Goal: Check status: Check status

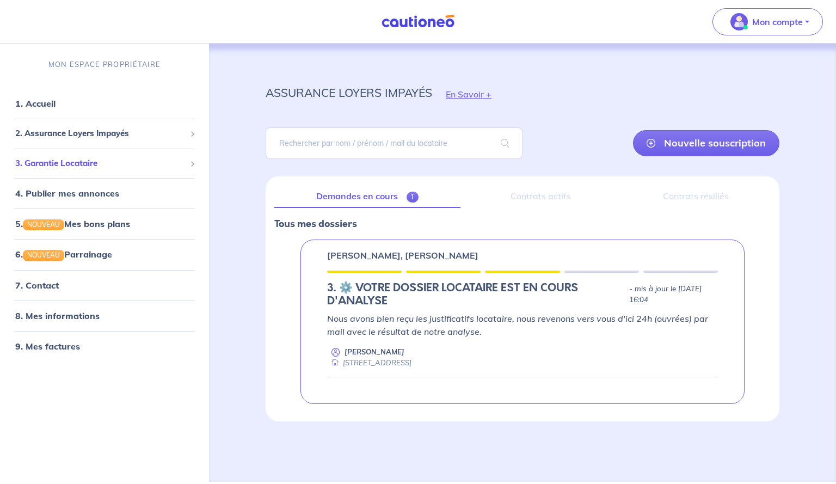
click at [75, 161] on span "3. Garantie Locataire" at bounding box center [100, 163] width 170 height 13
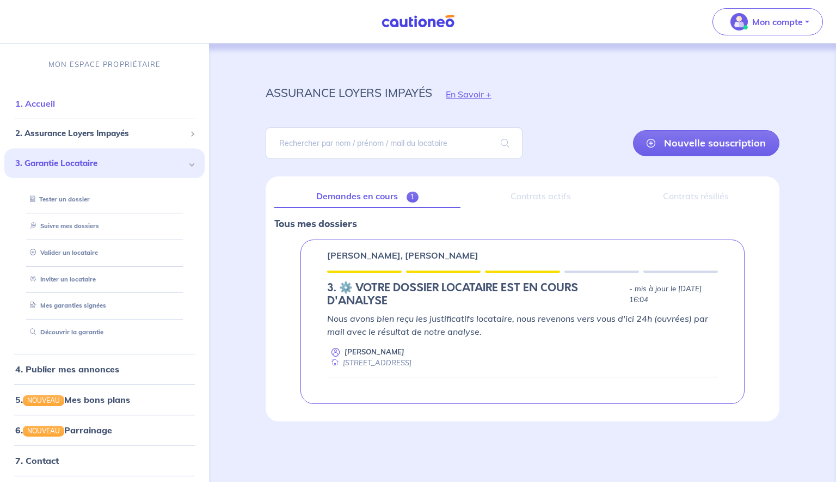
click at [50, 98] on link "1. Accueil" at bounding box center [35, 103] width 40 height 11
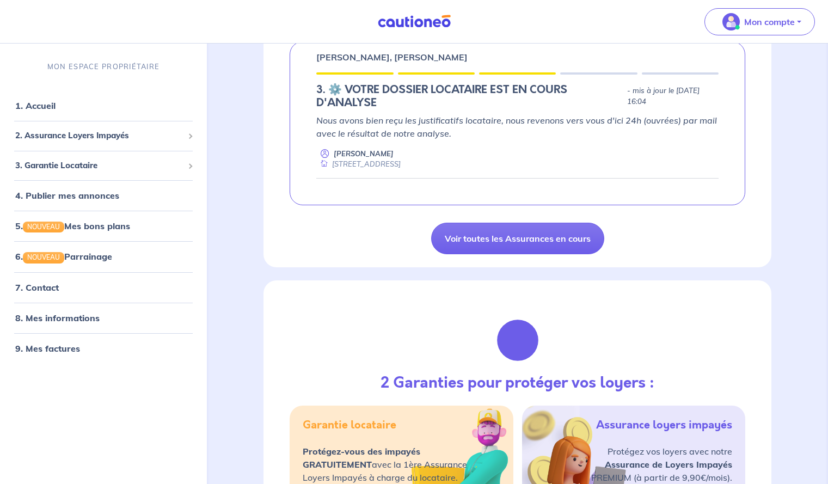
scroll to position [199, 0]
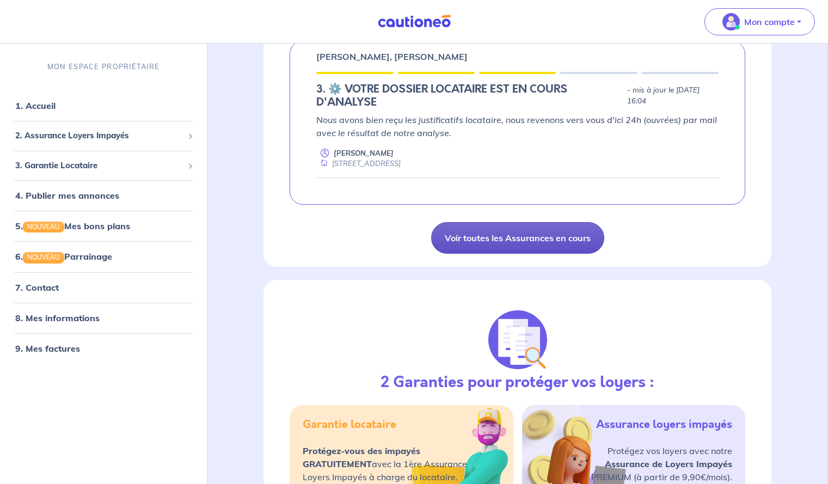
click at [515, 234] on link "Voir toutes les Assurances en cours" at bounding box center [517, 238] width 173 height 32
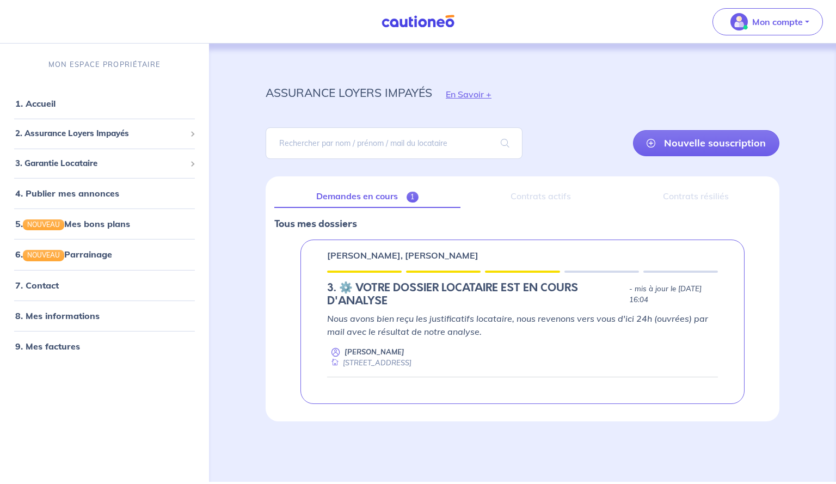
click at [539, 204] on div "Contrats actifs" at bounding box center [541, 196] width 144 height 23
click at [539, 199] on div "Contrats actifs" at bounding box center [541, 196] width 144 height 23
click at [645, 210] on div "Demandes en cours 1 Contrats actifs Contrats résiliés Tous mes dossiers [PERSON…" at bounding box center [523, 298] width 514 height 245
